Goal: Check status: Check status

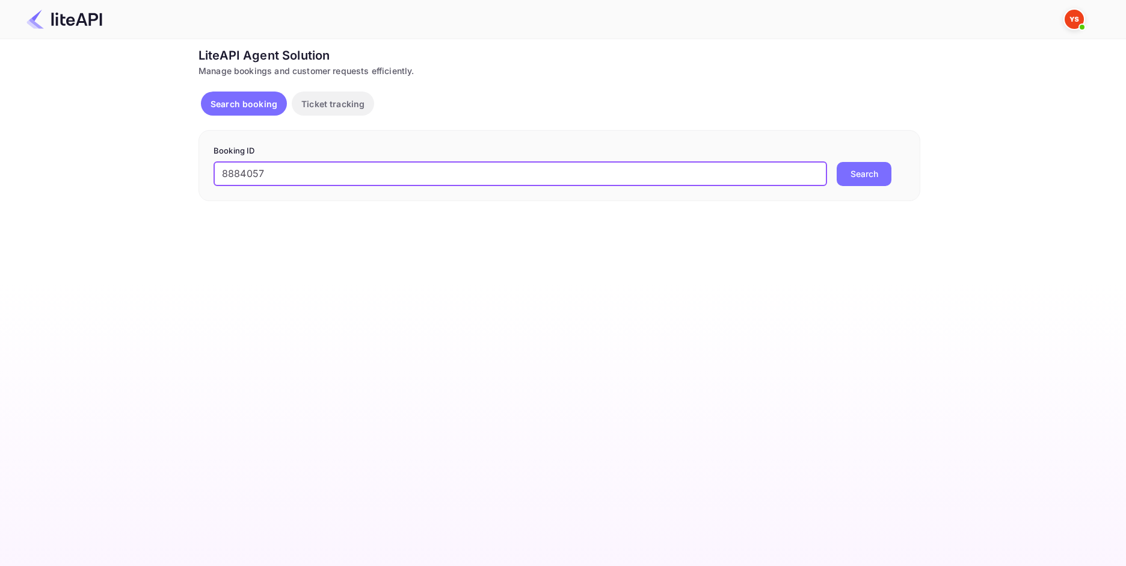
type input "8884057"
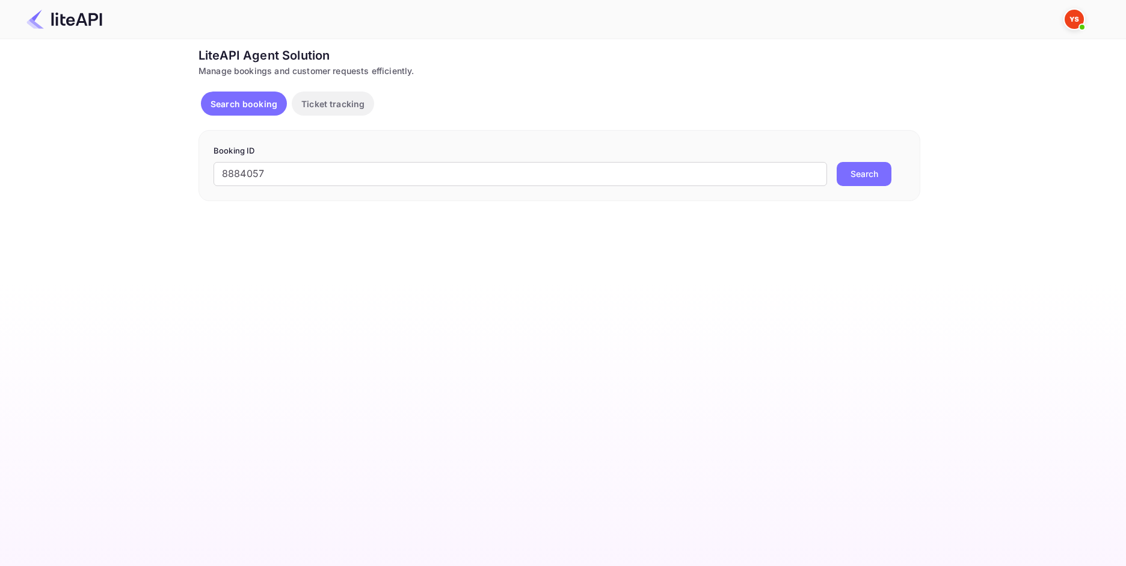
click at [855, 177] on button "Search" at bounding box center [864, 174] width 55 height 24
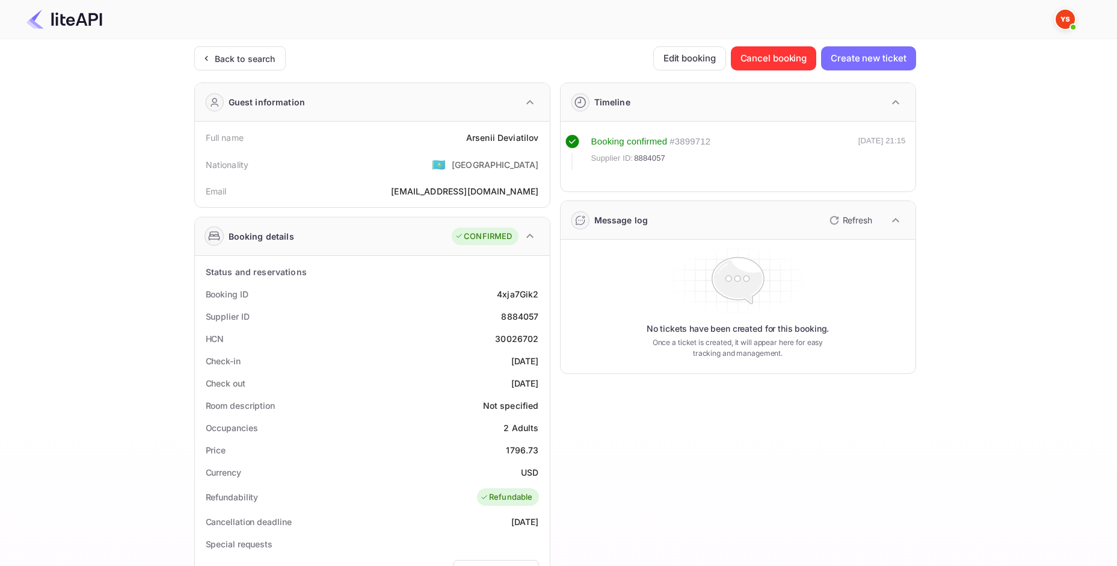
click at [476, 140] on div "Arsenii Deviatilov" at bounding box center [502, 137] width 73 height 13
click at [529, 453] on div "1796.73" at bounding box center [522, 449] width 32 height 13
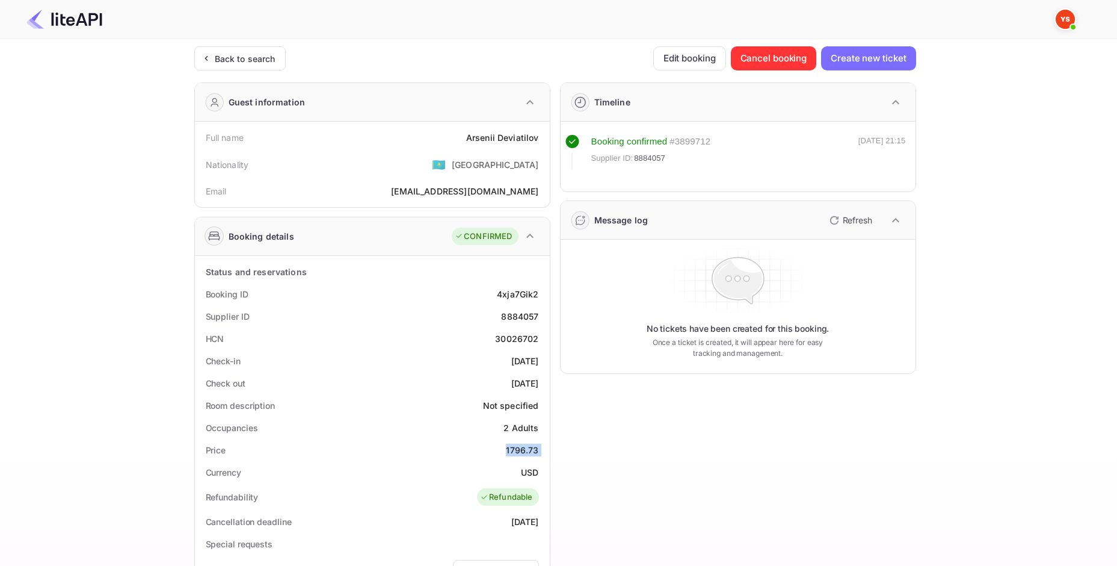
copy div "1796.73"
click at [528, 468] on div "USD" at bounding box center [529, 472] width 17 height 13
copy div "USD"
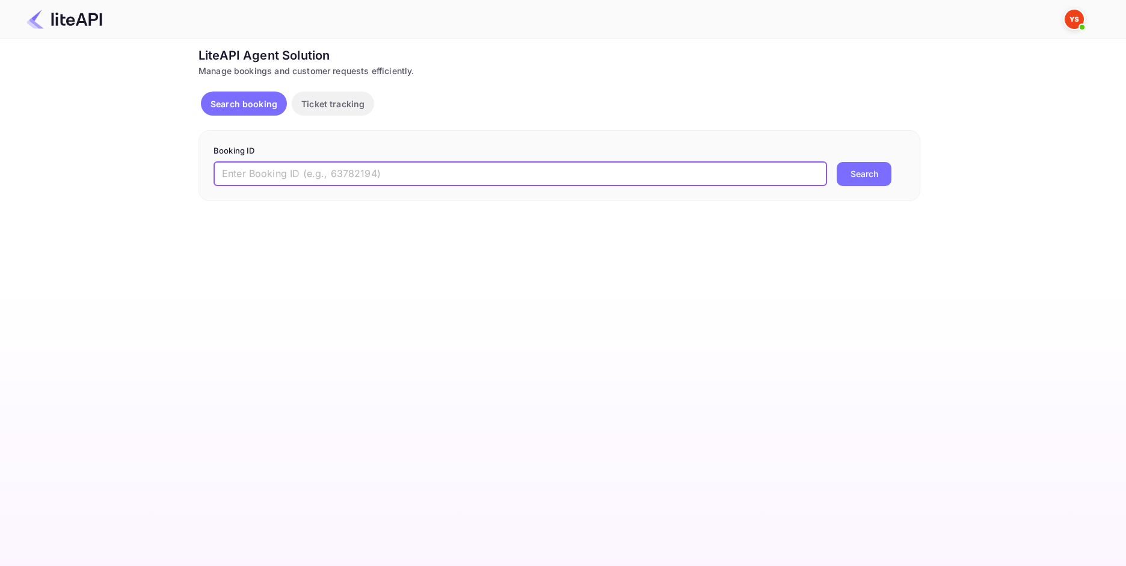
paste input "8806855"
type input "8806855"
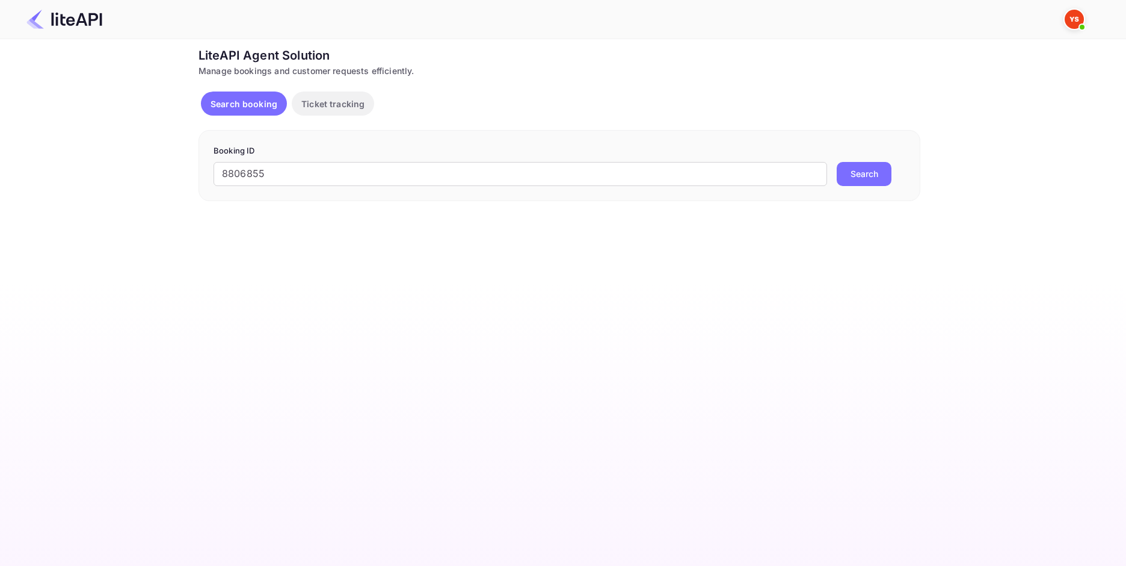
click at [899, 166] on div "8806855 ​ Search" at bounding box center [560, 174] width 692 height 24
click at [880, 172] on button "Search" at bounding box center [864, 174] width 55 height 24
